Goal: Task Accomplishment & Management: Manage account settings

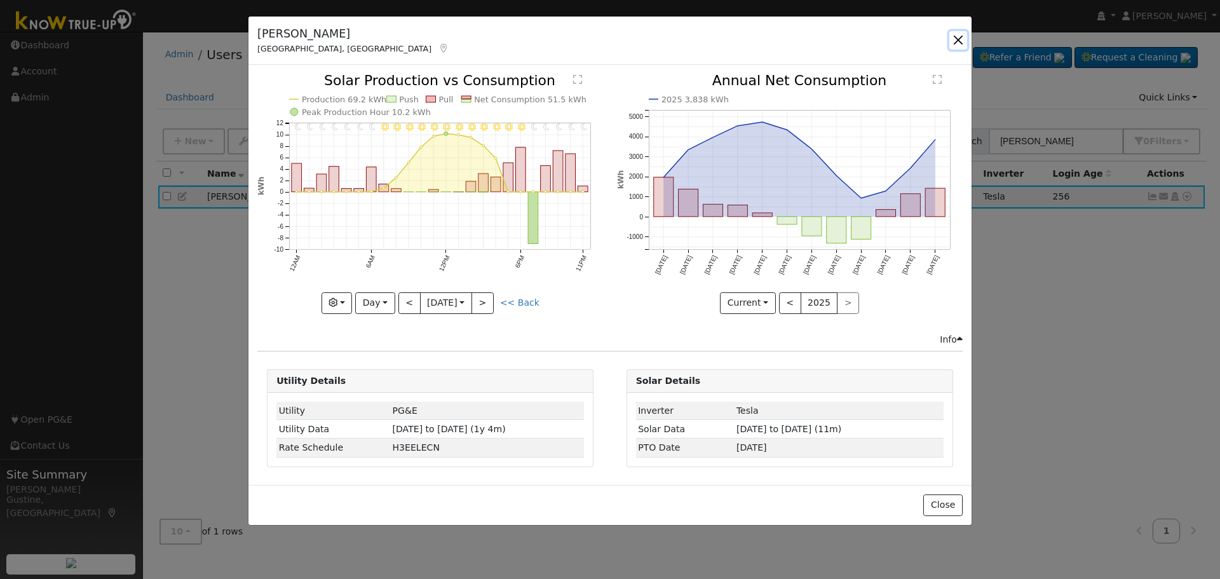
click at [956, 40] on button "button" at bounding box center [958, 40] width 18 height 18
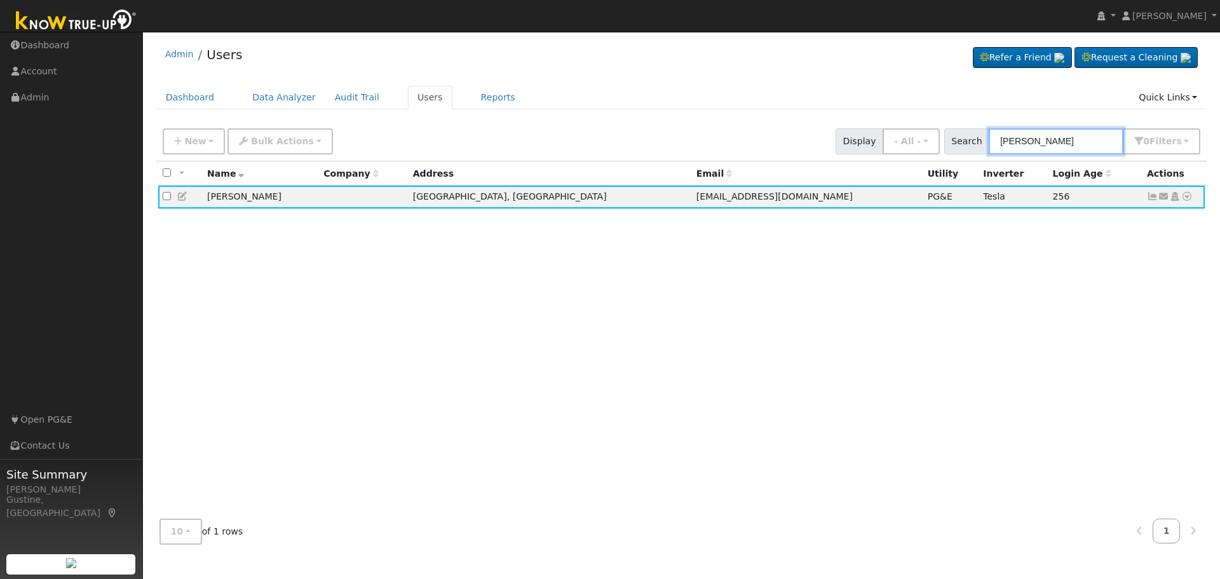
drag, startPoint x: 1105, startPoint y: 131, endPoint x: 590, endPoint y: 106, distance: 515.3
click at [604, 107] on div "Admin Users Refer a Friend Request a Cleaning" at bounding box center [681, 296] width 1064 height 516
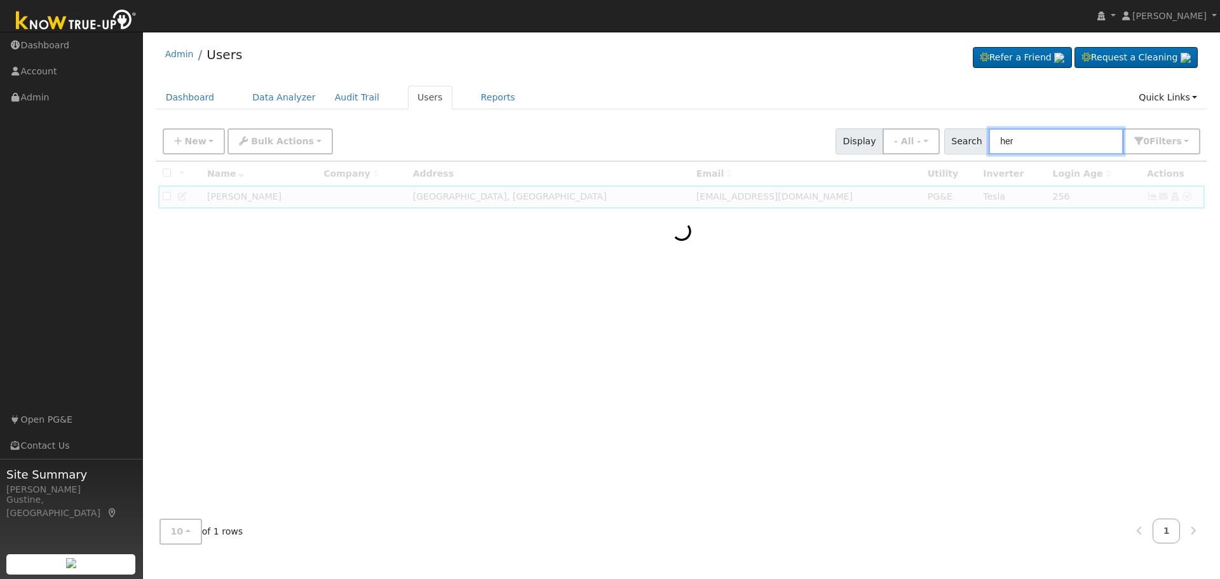
drag, startPoint x: 1033, startPoint y: 135, endPoint x: 776, endPoint y: 137, distance: 256.7
click at [782, 137] on div "New Add User Quick Add Quick Connect Quick Convert Lead Bulk Actions Send Email…" at bounding box center [681, 139] width 1043 height 30
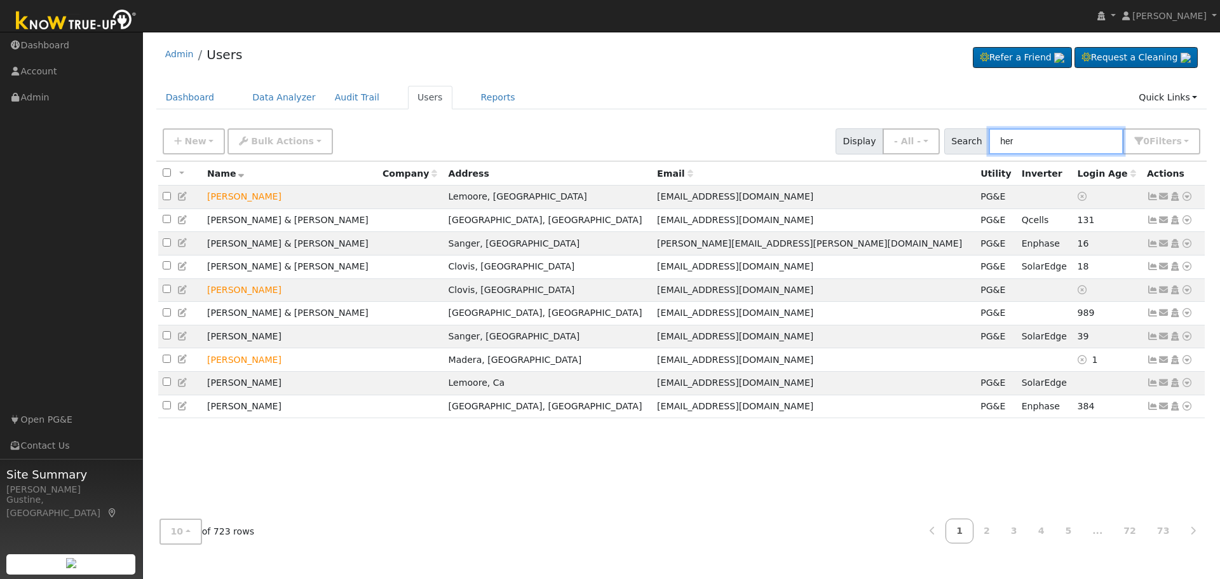
type input "d"
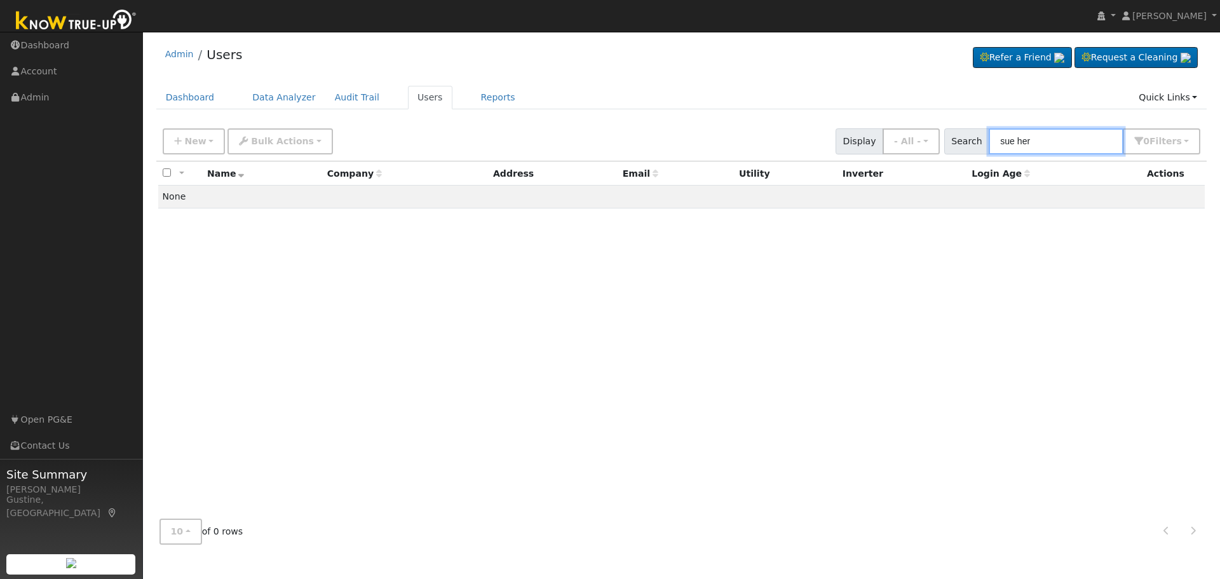
click at [1085, 152] on input "sue her" at bounding box center [1056, 141] width 135 height 26
click at [1083, 151] on input "sue her" at bounding box center [1056, 141] width 135 height 26
paste input "Phia & [PERSON_NAME]"
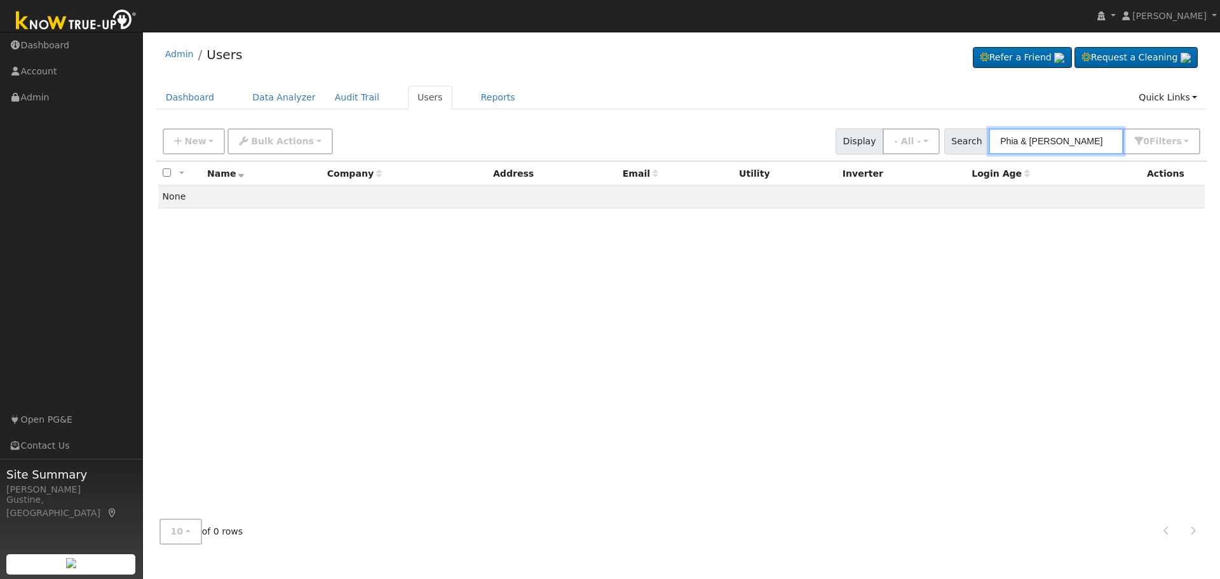
drag, startPoint x: 1024, startPoint y: 143, endPoint x: 1219, endPoint y: 161, distance: 196.6
click at [1219, 161] on div "User Profile First name Last name Email Email Notifications No Emails No Emails…" at bounding box center [681, 305] width 1077 height 547
type input "Phia"
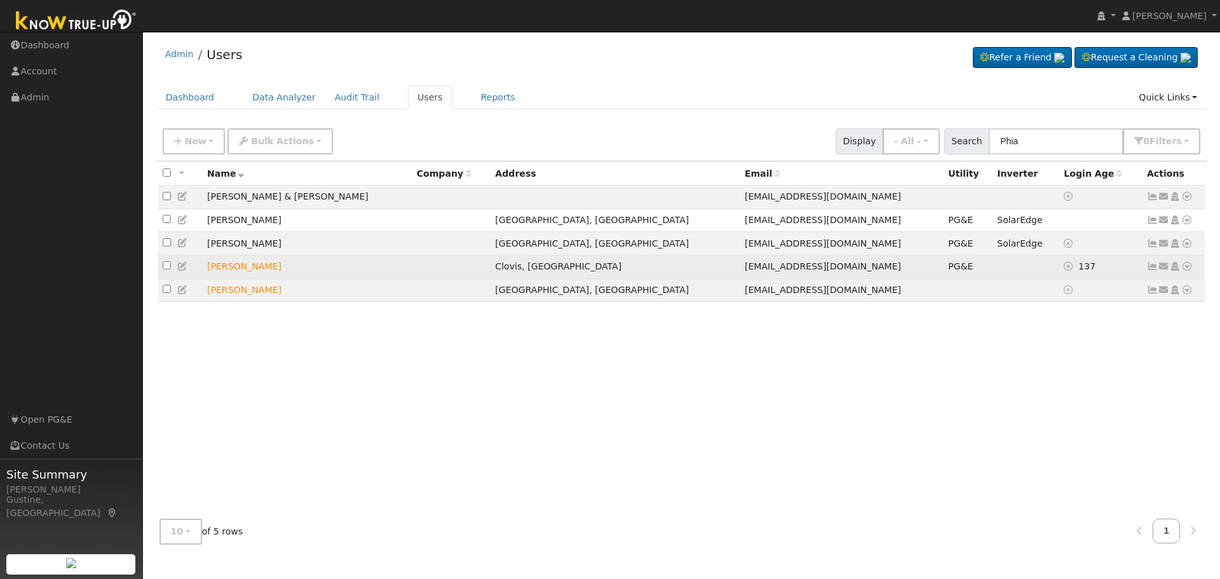
click at [1151, 271] on icon at bounding box center [1152, 266] width 11 height 9
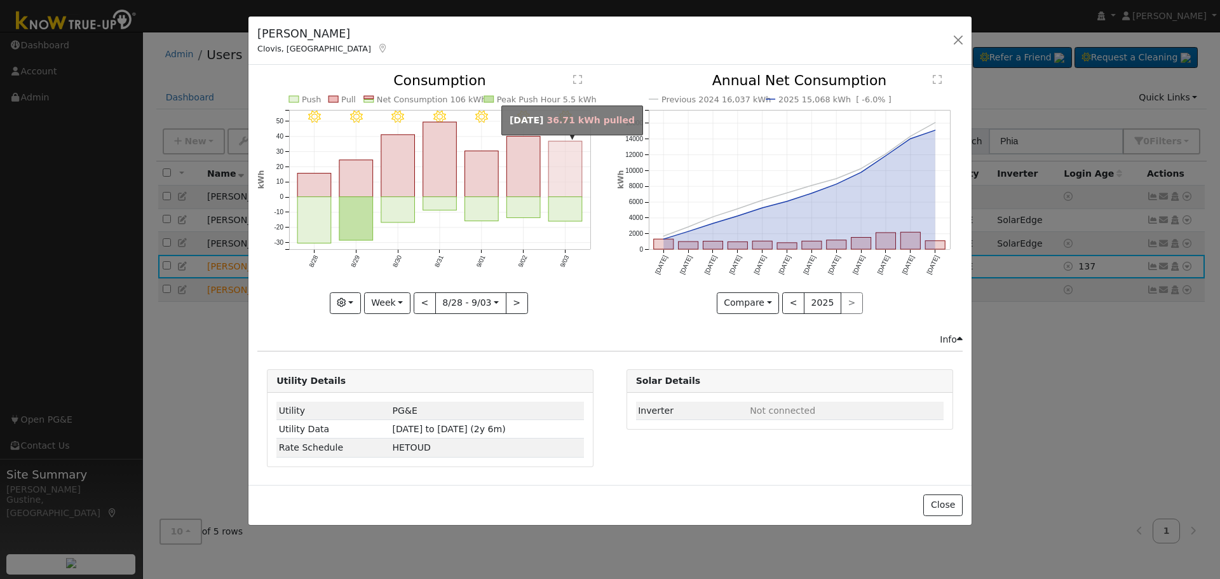
click at [553, 182] on rect "onclick=""" at bounding box center [566, 170] width 34 height 56
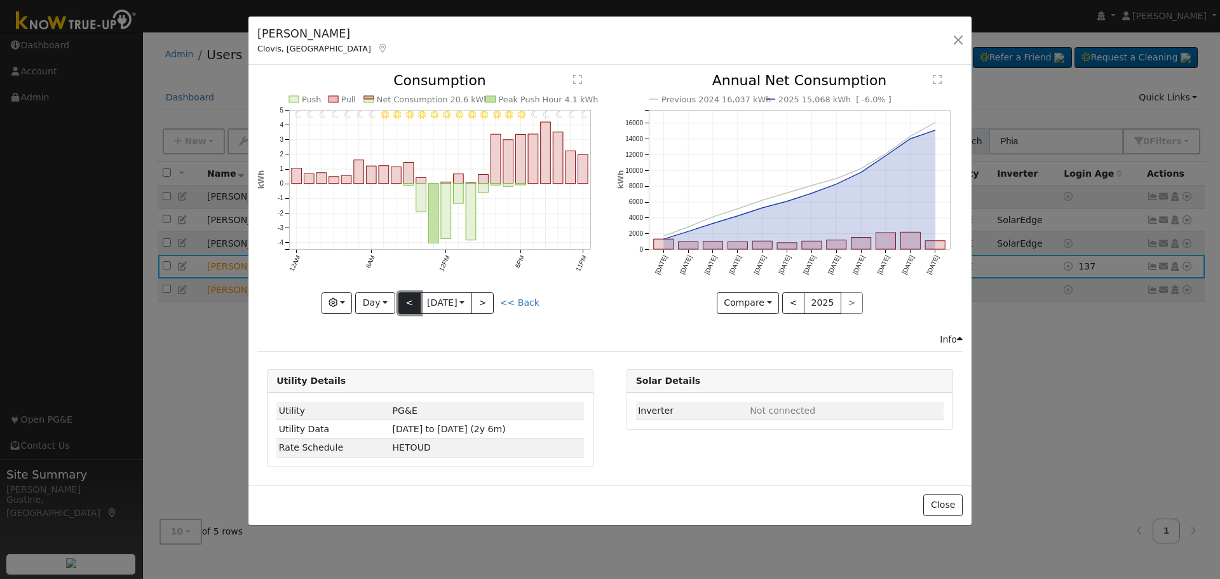
click at [405, 311] on button "<" at bounding box center [409, 303] width 22 height 22
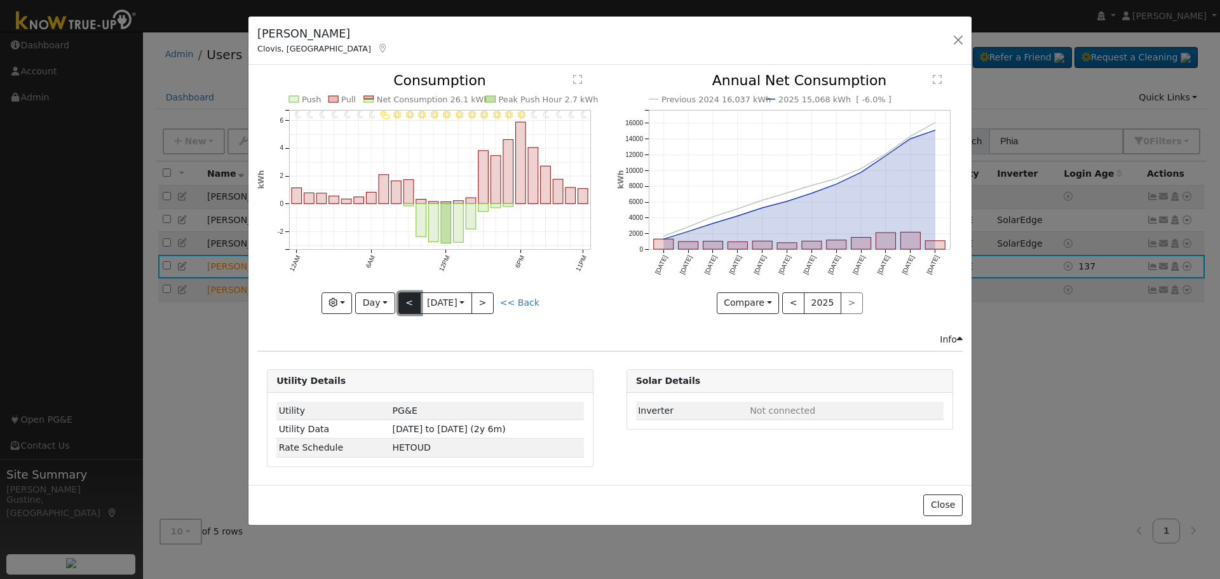
click at [405, 305] on button "<" at bounding box center [409, 303] width 22 height 22
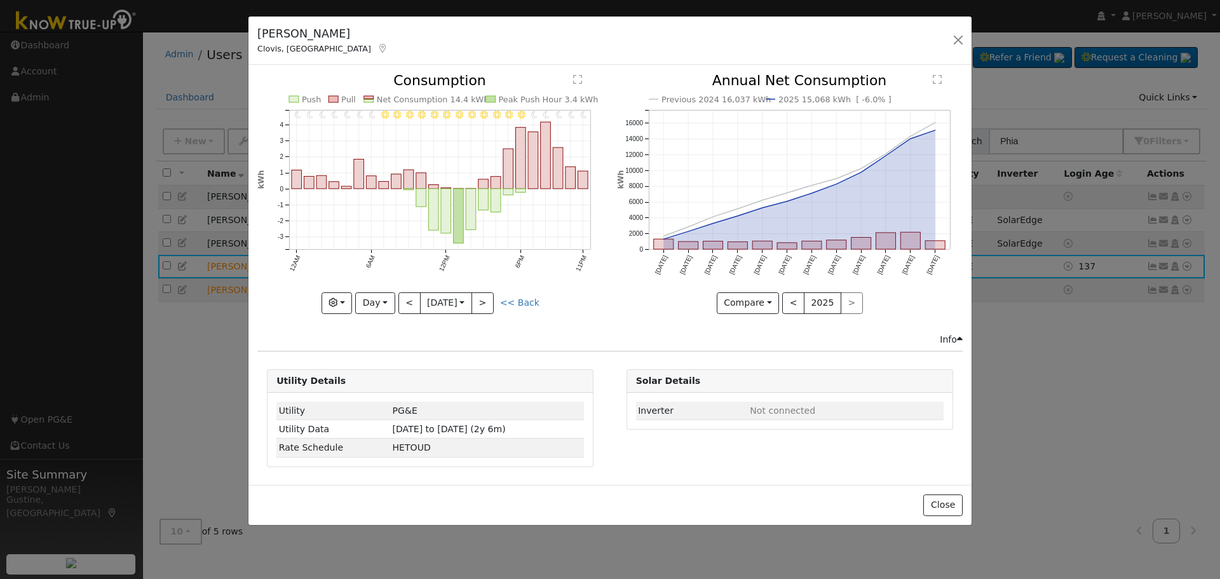
click at [377, 50] on icon at bounding box center [382, 48] width 11 height 9
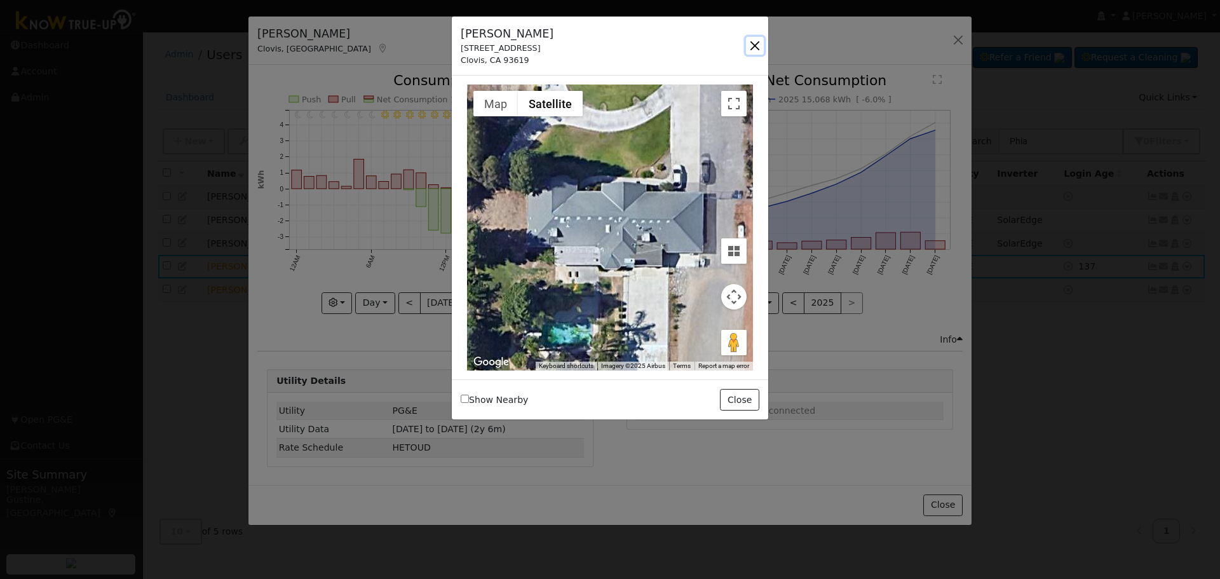
click at [750, 42] on button "button" at bounding box center [755, 46] width 18 height 18
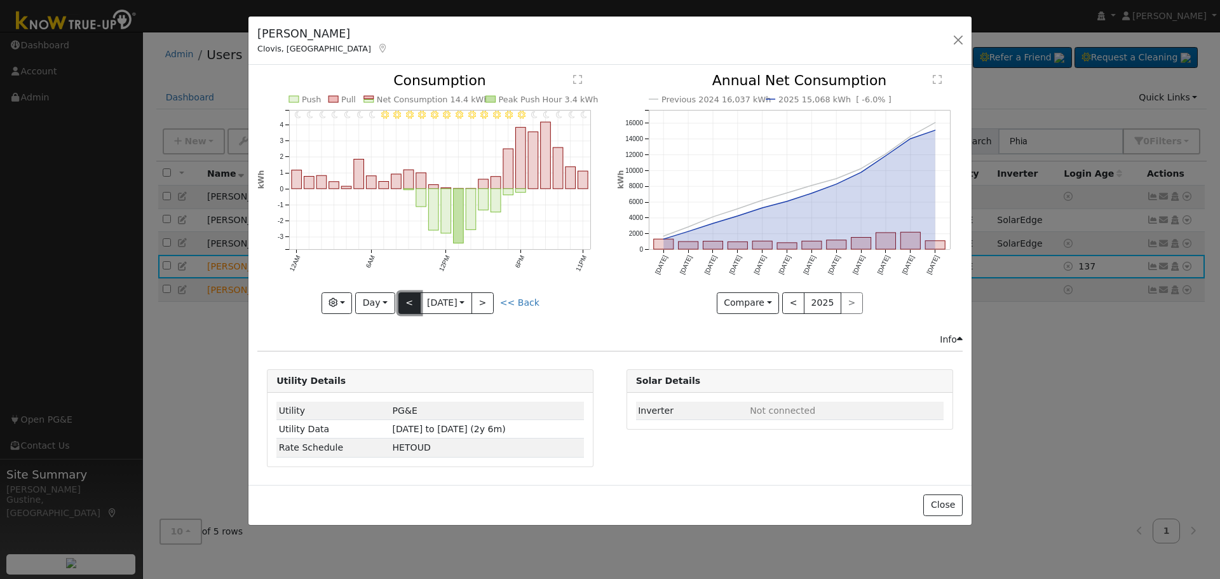
click at [407, 301] on button "<" at bounding box center [409, 303] width 22 height 22
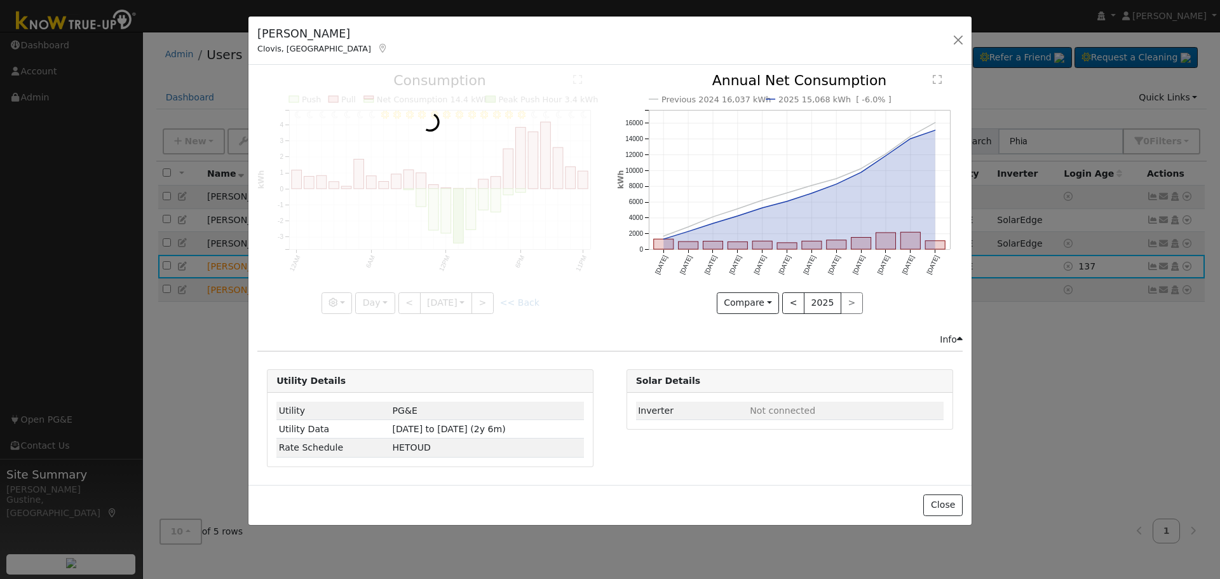
click at [409, 299] on div at bounding box center [430, 194] width 346 height 240
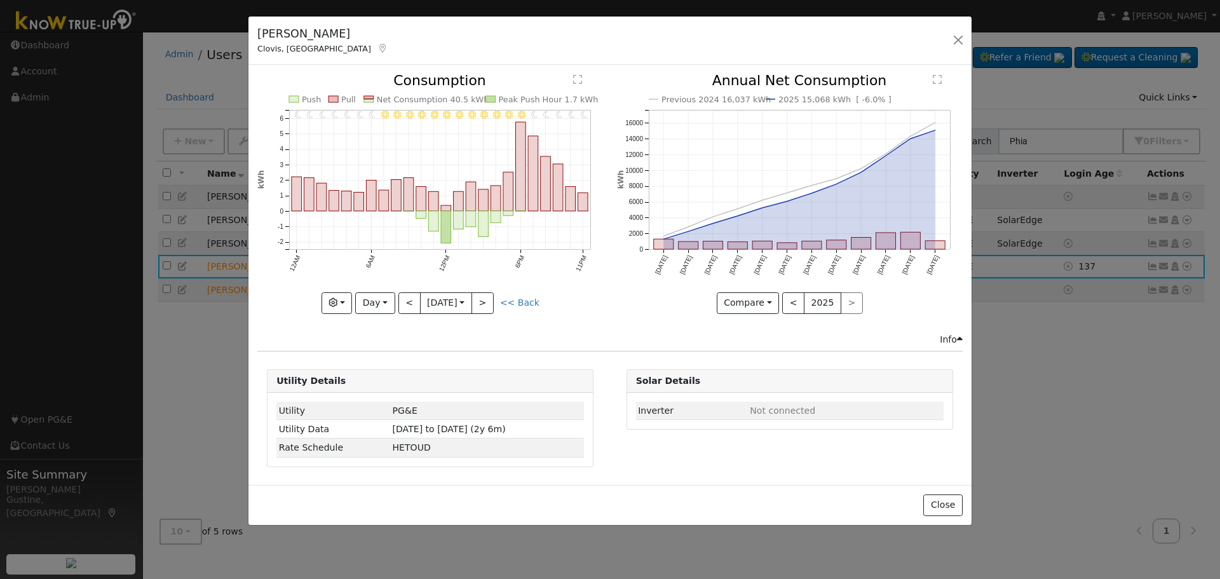
click at [409, 299] on div at bounding box center [430, 194] width 346 height 240
click at [409, 299] on button "<" at bounding box center [409, 303] width 22 height 22
click at [0, 0] on div at bounding box center [0, 0] width 0 height 0
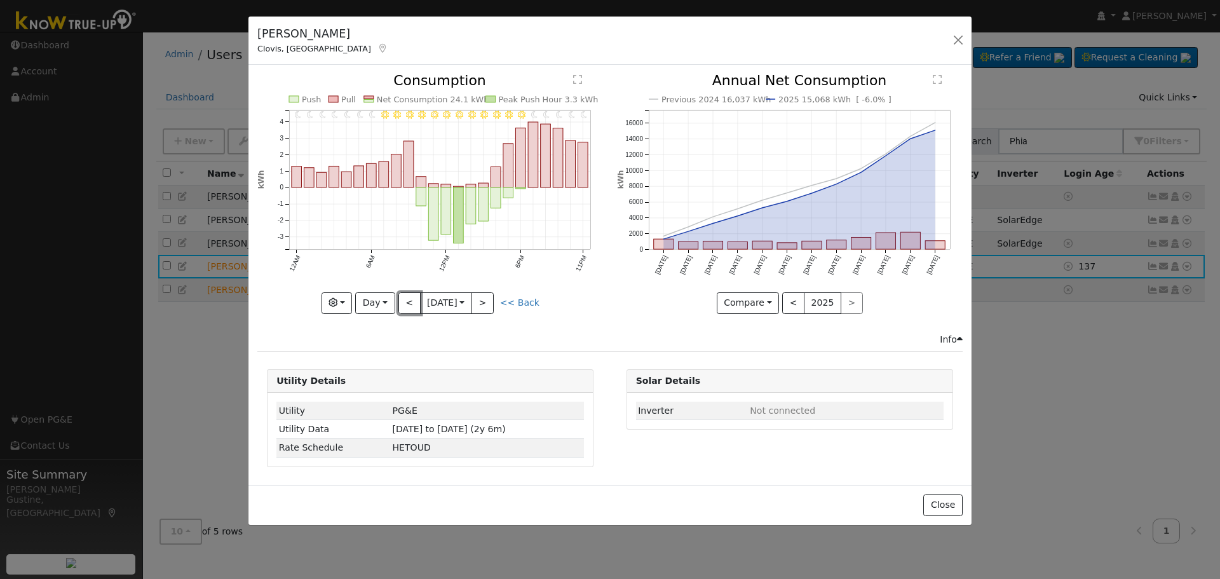
click at [409, 299] on button "<" at bounding box center [409, 303] width 22 height 22
type input "[DATE]"
